Goal: Task Accomplishment & Management: Complete application form

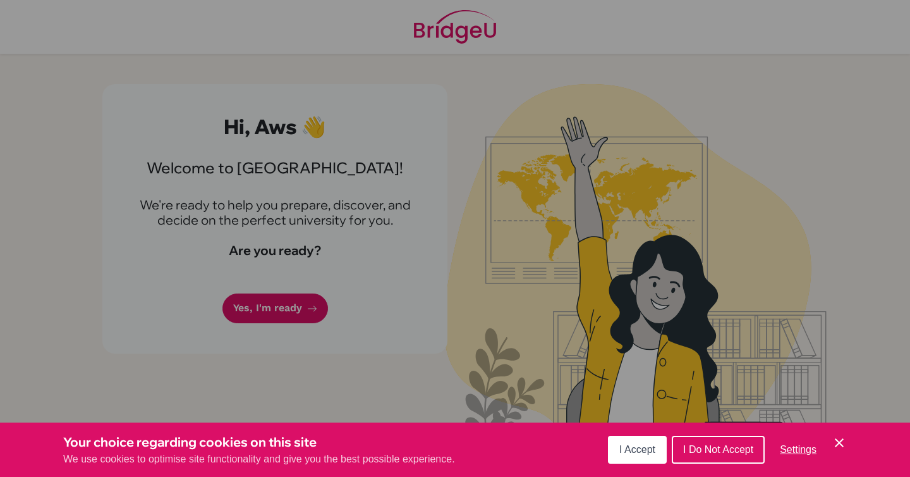
click at [617, 453] on button "I Accept" at bounding box center [637, 450] width 59 height 28
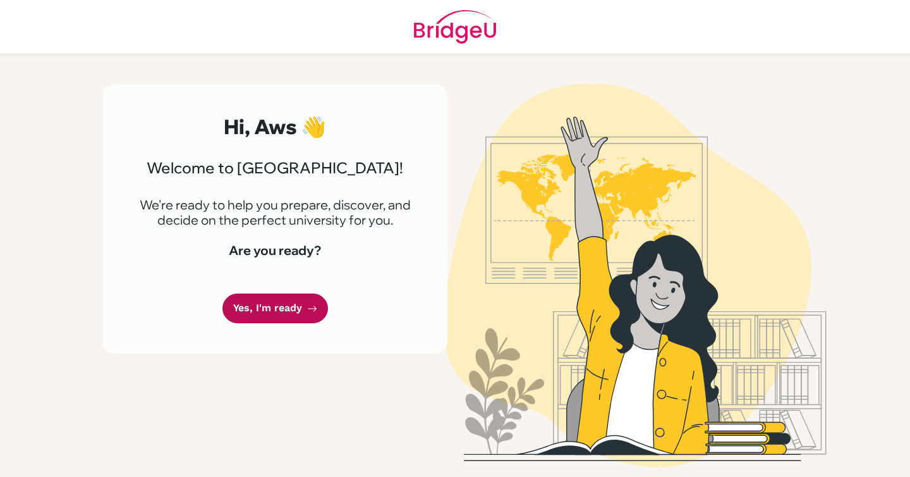
click at [251, 302] on link "Yes, I'm ready" at bounding box center [276, 308] width 106 height 30
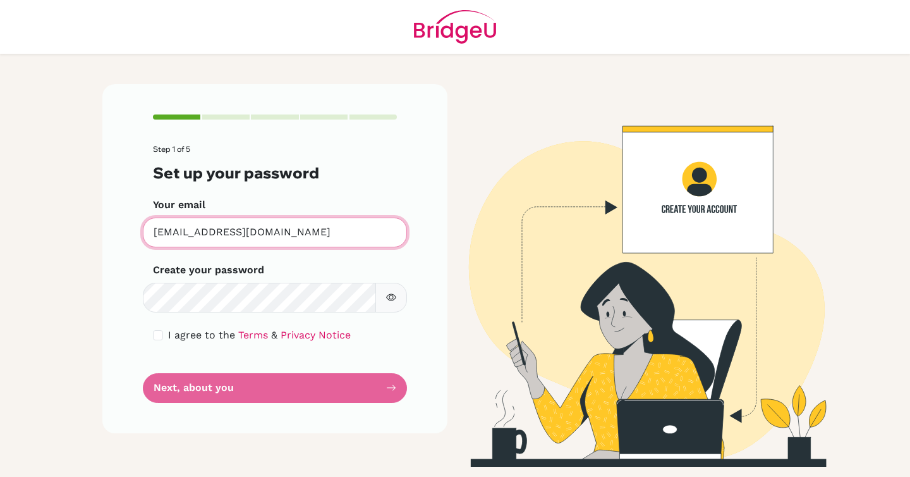
click at [295, 238] on input "[EMAIL_ADDRESS][DOMAIN_NAME]" at bounding box center [275, 232] width 264 height 30
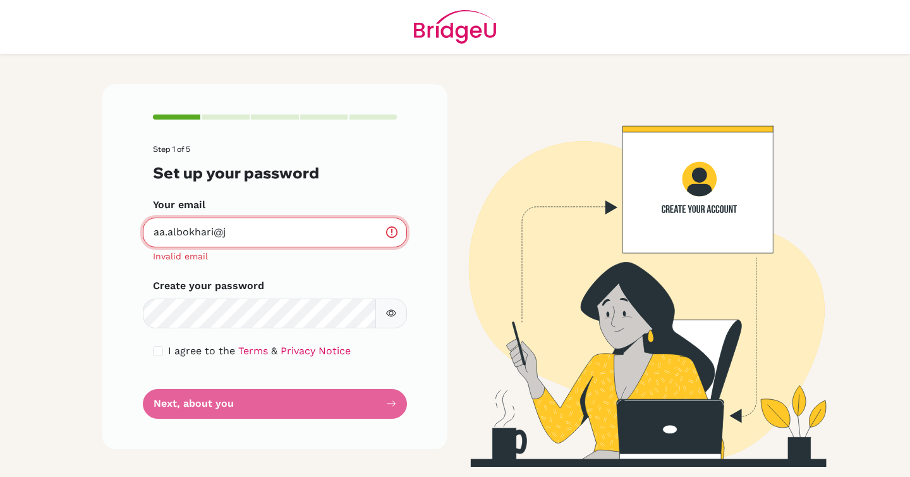
type input "aa.albokhari@"
drag, startPoint x: 255, startPoint y: 240, endPoint x: 139, endPoint y: 233, distance: 115.9
click at [139, 233] on div "Step 1 of 5 Set up your password Your email aa.albokhari@ Invalid email Create …" at bounding box center [274, 266] width 345 height 364
type input "[EMAIL_ADDRESS][DOMAIN_NAME]"
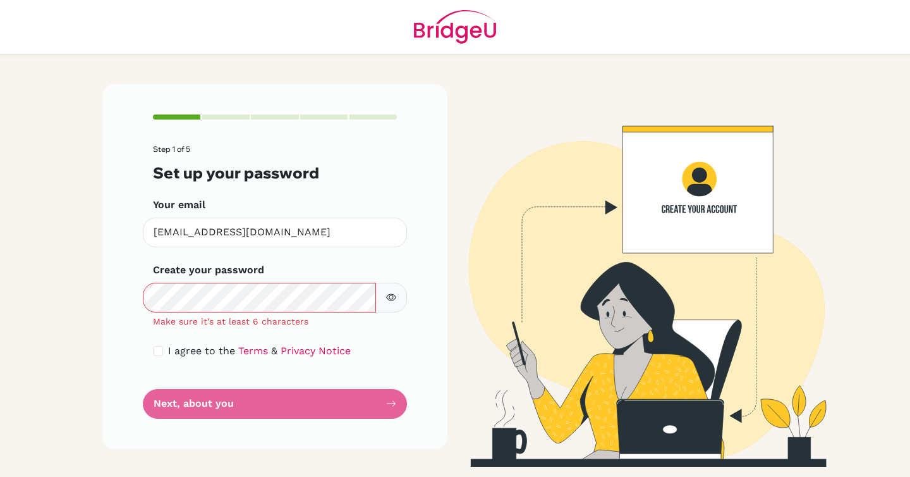
click at [393, 291] on button "button" at bounding box center [392, 298] width 32 height 30
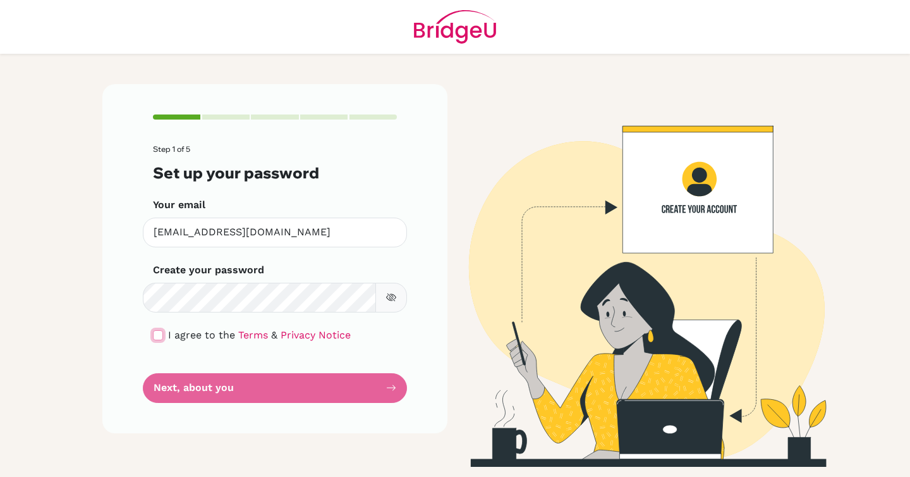
click at [156, 336] on input "checkbox" at bounding box center [158, 335] width 10 height 10
checkbox input "true"
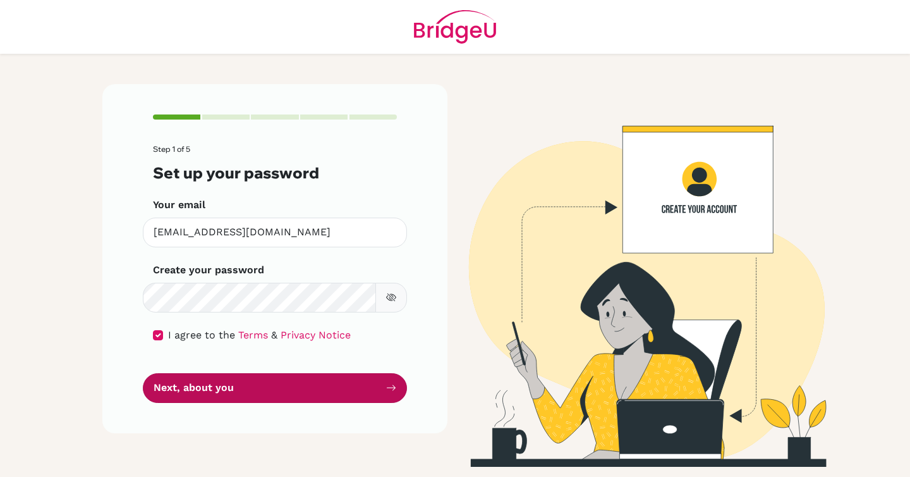
click at [191, 391] on button "Next, about you" at bounding box center [275, 388] width 264 height 30
